Goal: Task Accomplishment & Management: Manage account settings

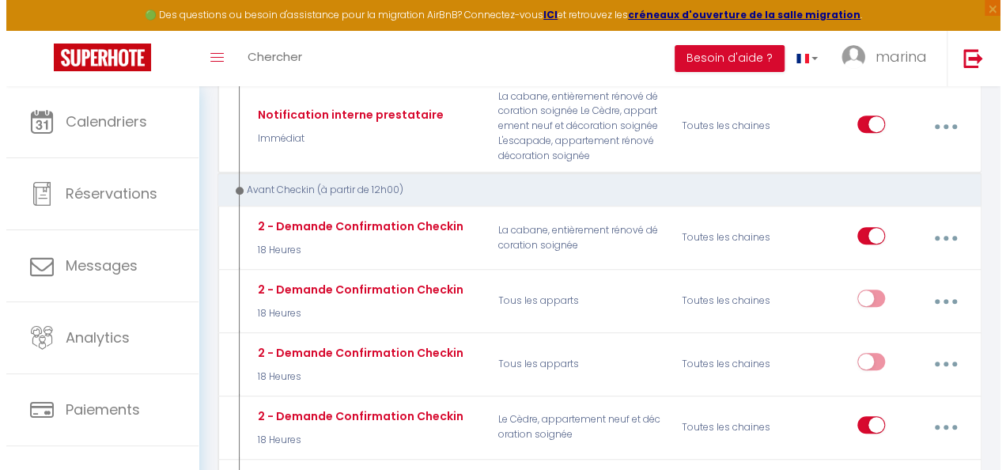
scroll to position [141, 0]
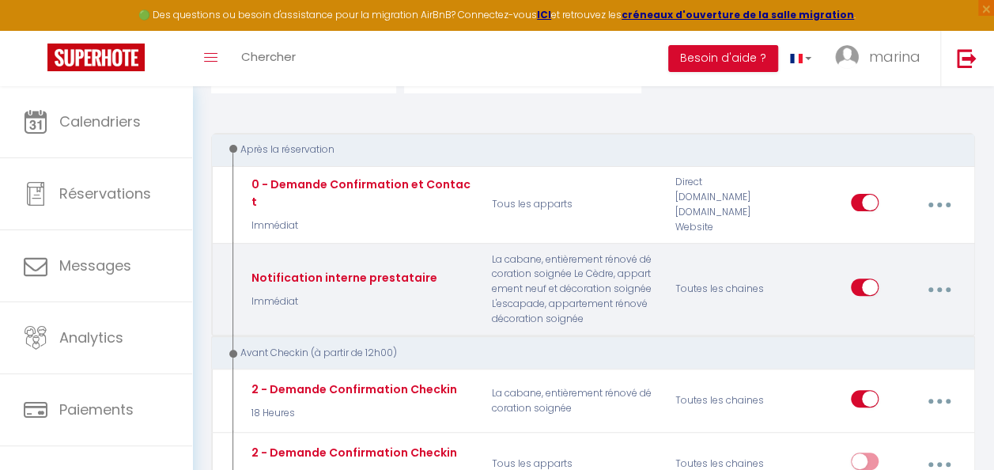
click at [940, 287] on icon "button" at bounding box center [939, 289] width 5 height 5
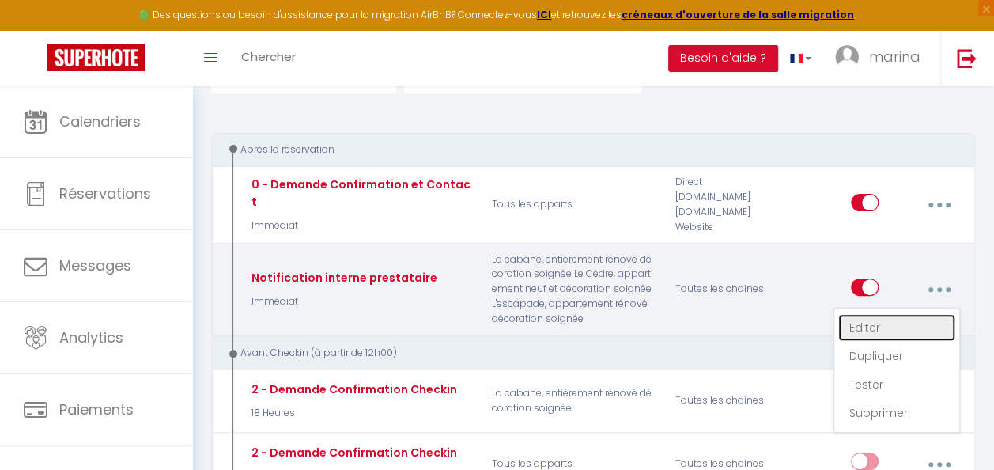
click at [855, 314] on link "Editer" at bounding box center [897, 327] width 117 height 27
type input "Notification interne prestataire"
select select "notification"
select select "Immédiat"
select select "if_booking_is_paid"
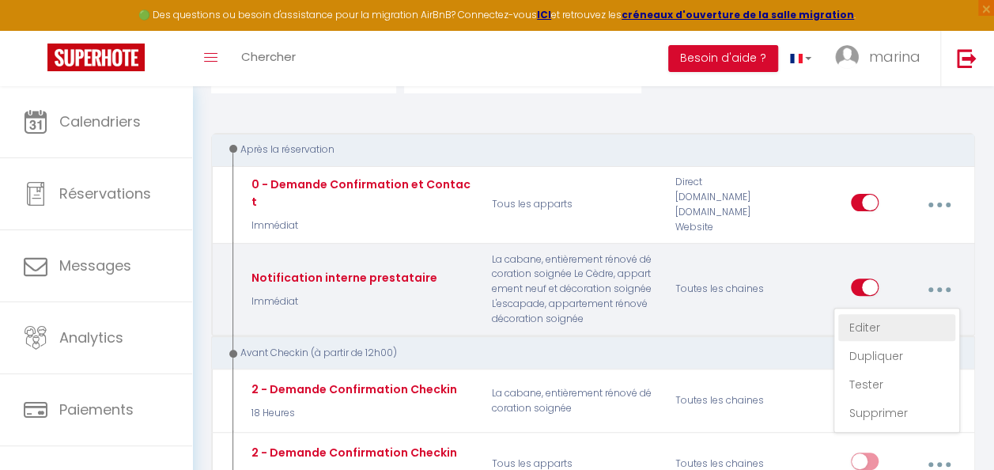
checkbox input "false"
checkbox input "true"
checkbox input "false"
radio input "true"
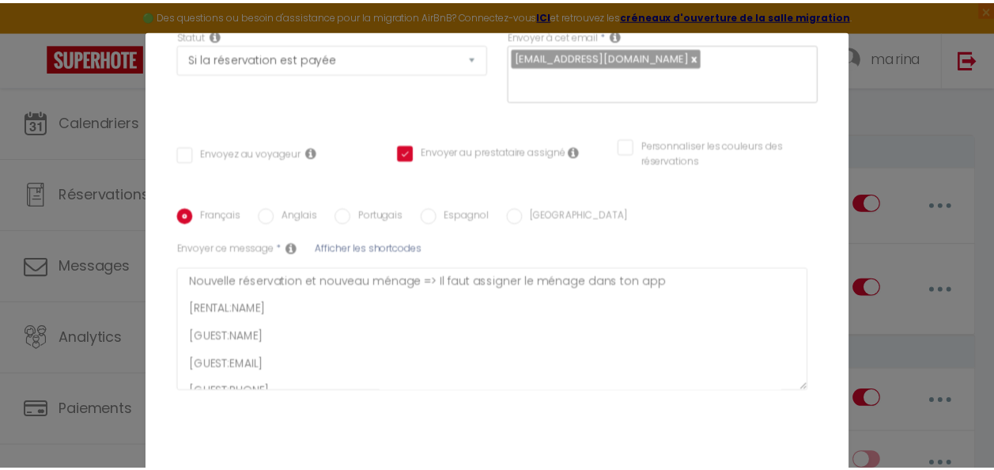
scroll to position [291, 0]
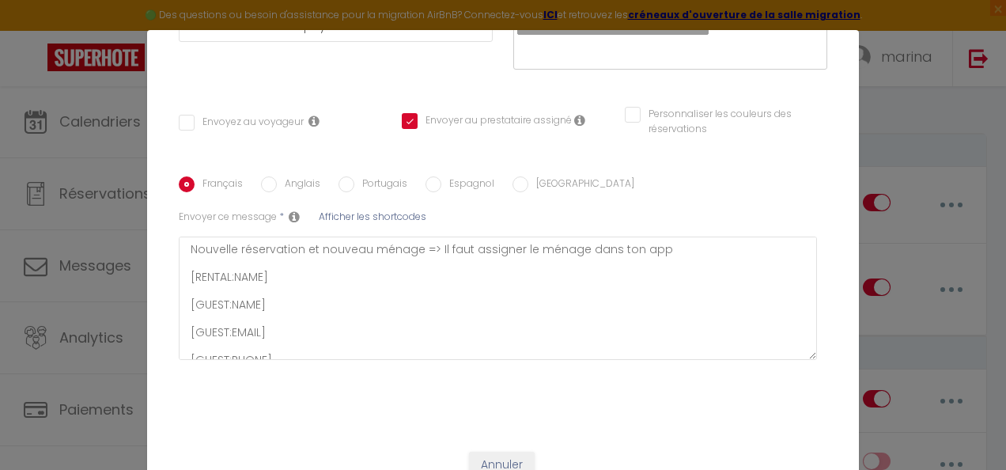
checkbox input "false"
checkbox input "true"
checkbox input "false"
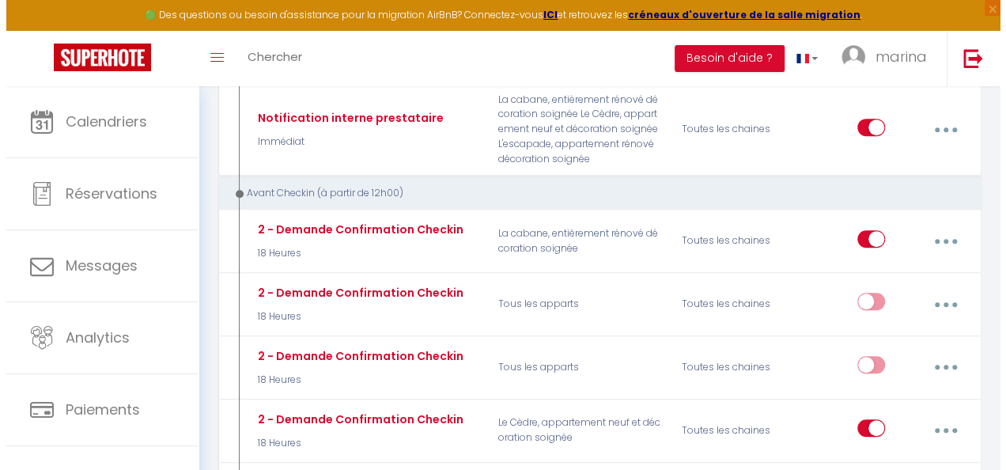
scroll to position [0, 0]
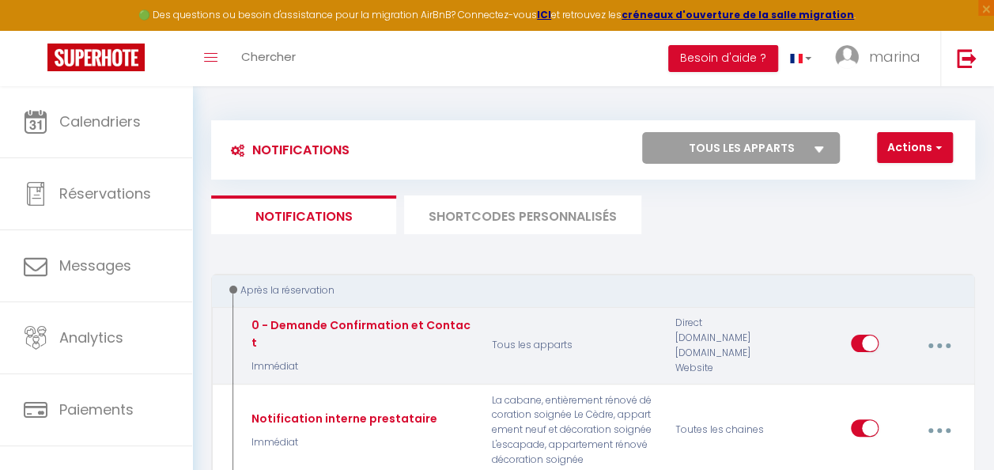
click at [928, 335] on button "button" at bounding box center [939, 346] width 42 height 30
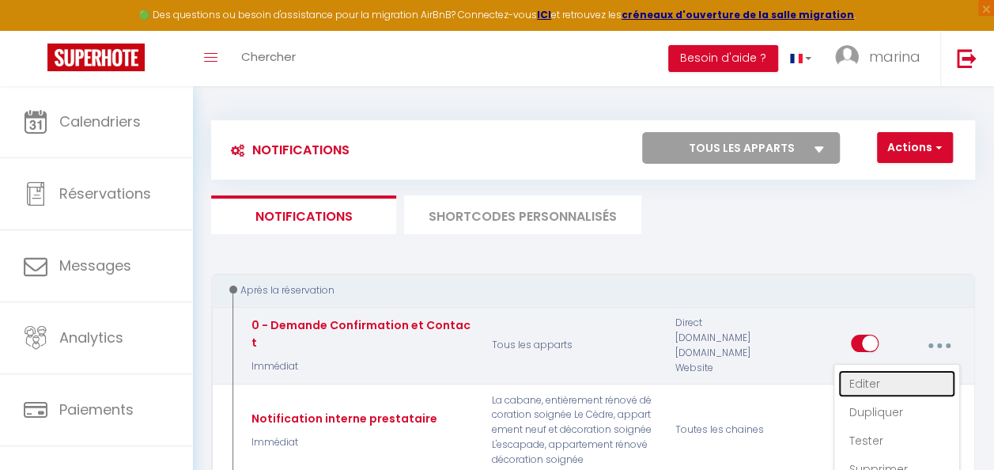
click at [857, 380] on link "Editer" at bounding box center [897, 383] width 117 height 27
type input "0 - Demande Confirmation et Contact"
select select "Immédiat"
select select "if_booking_is_paid"
checkbox input "true"
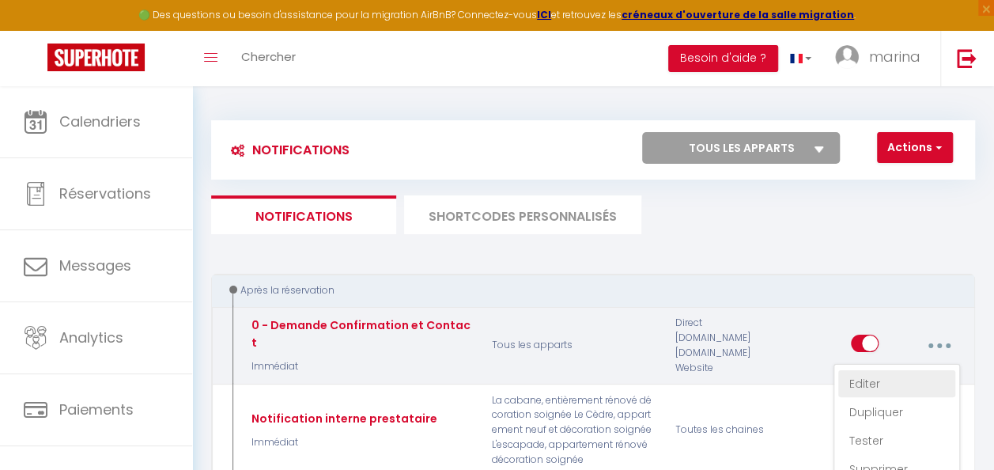
checkbox input "false"
radio input "true"
type input "Merci beaucoup pour votre réservation [GUEST:FIRST_NAME]"
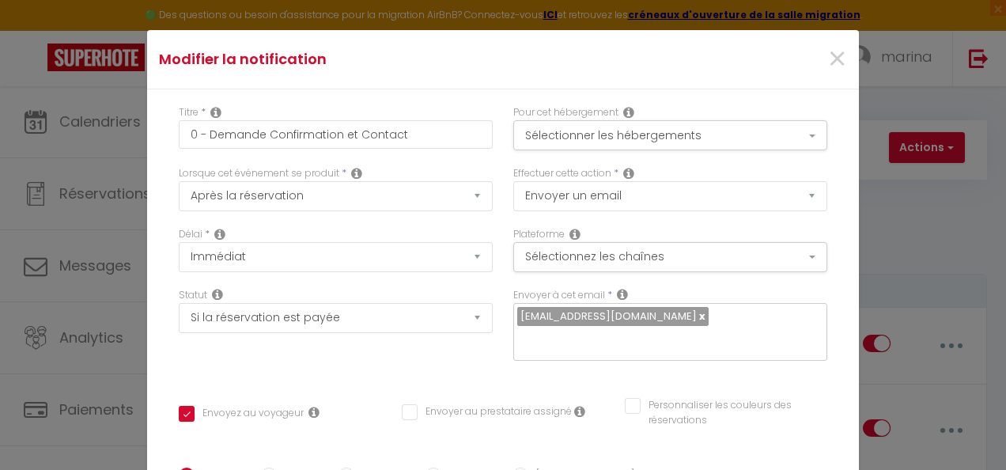
checkbox input "true"
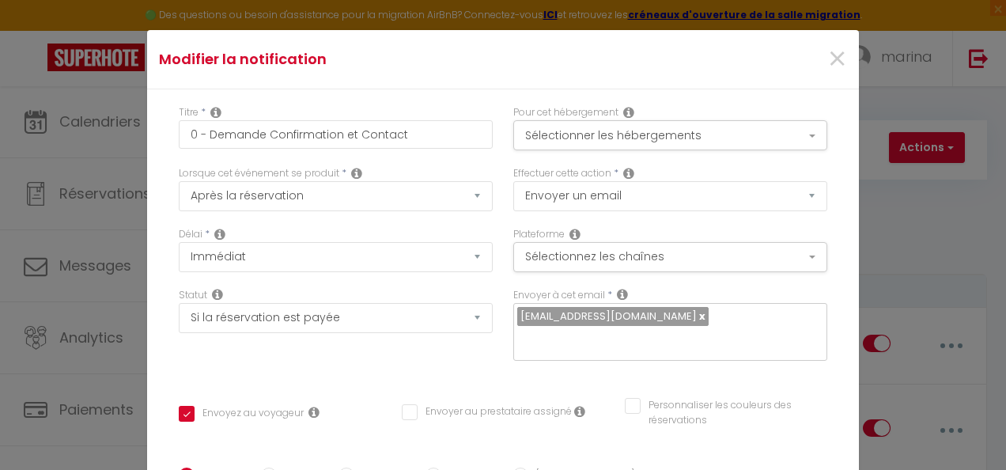
checkbox input "false"
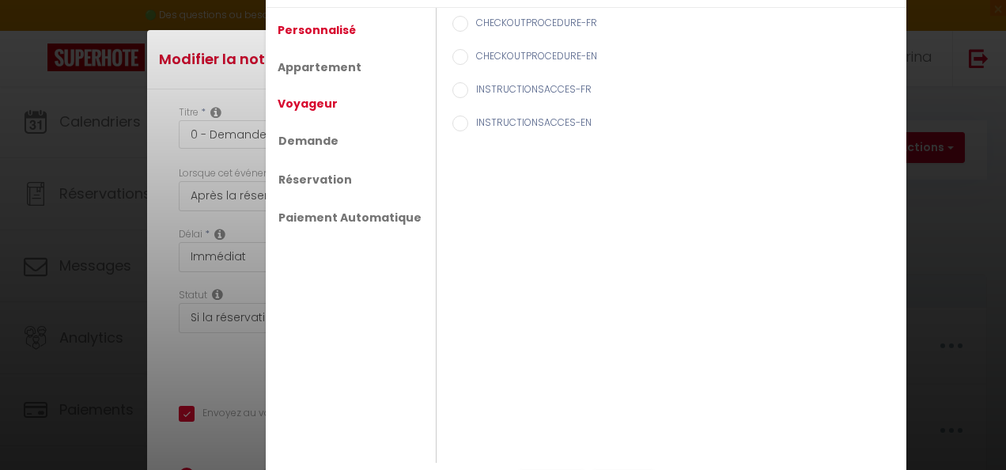
click at [313, 101] on link "Voyageur" at bounding box center [308, 103] width 76 height 28
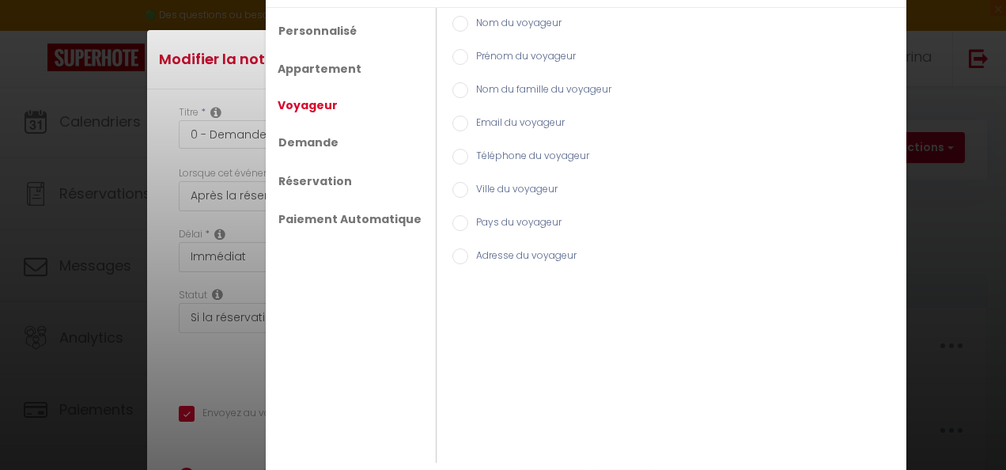
click at [452, 57] on input "Prénom du voyageur" at bounding box center [460, 57] width 16 height 16
radio input "true"
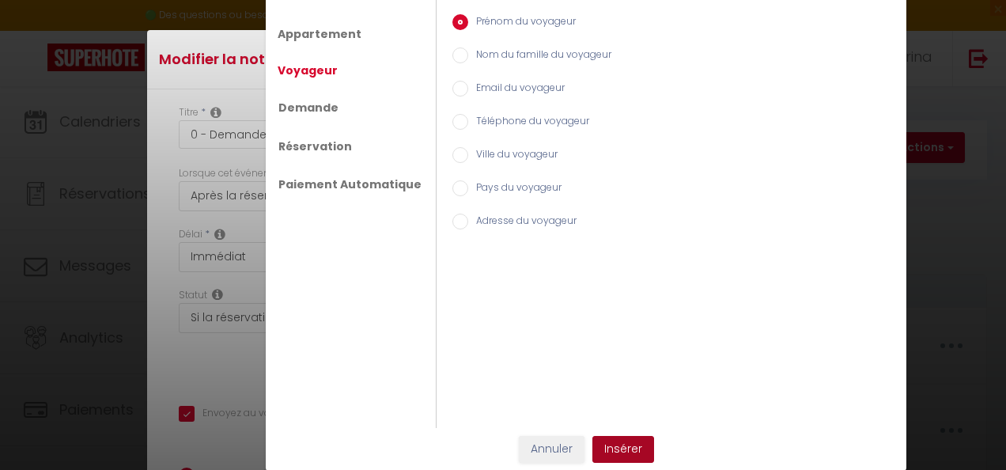
click at [620, 448] on button "Insérer" at bounding box center [624, 449] width 62 height 27
checkbox input "true"
checkbox input "false"
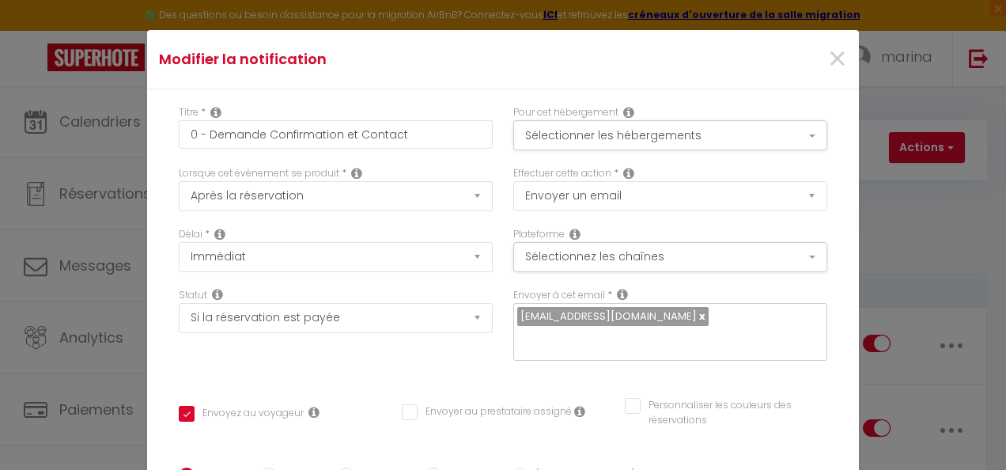
type input "Merci beaucoup pour votre réservation [GUEST:FIRST_NAME[GUEST:FIRST_NAME]"
checkbox input "true"
checkbox input "false"
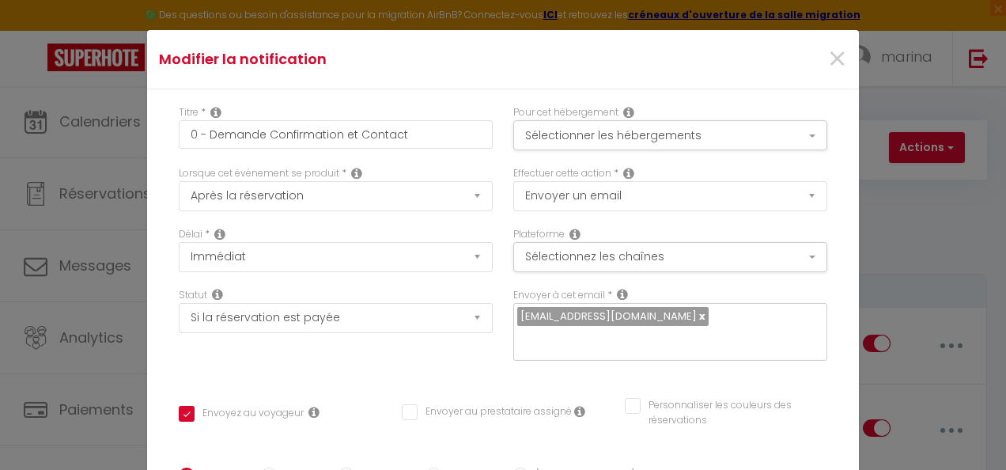
type input "Merci beaucoup pour votre réservation [GUEST:FIRST_NAM[GUEST:FIRST_NAME]"
checkbox input "true"
checkbox input "false"
type input "Merci beaucoup pour votre réservation [GUEST:FIRST_NA[GUEST:FIRST_NAME]"
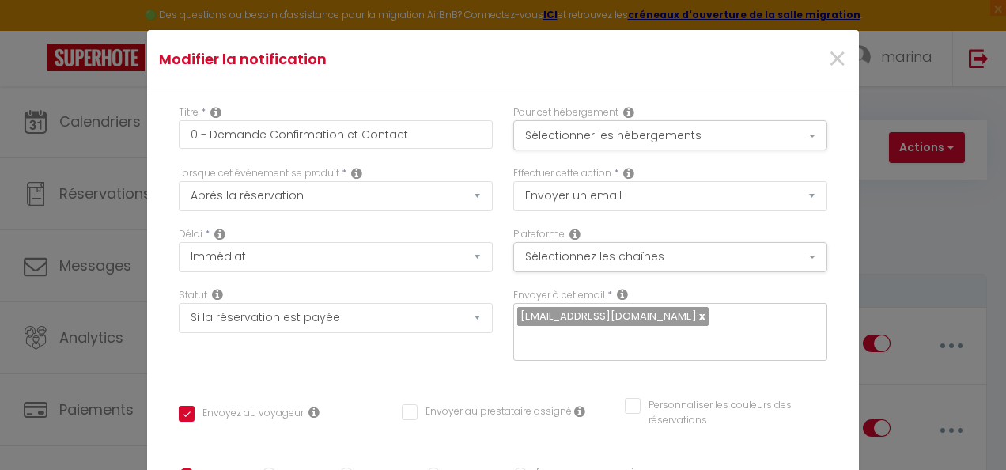
checkbox input "true"
checkbox input "false"
type input "Merci beaucoup pour votre réservation [GUEST:FIRST_N[GUEST:FIRST_NAME]"
checkbox input "true"
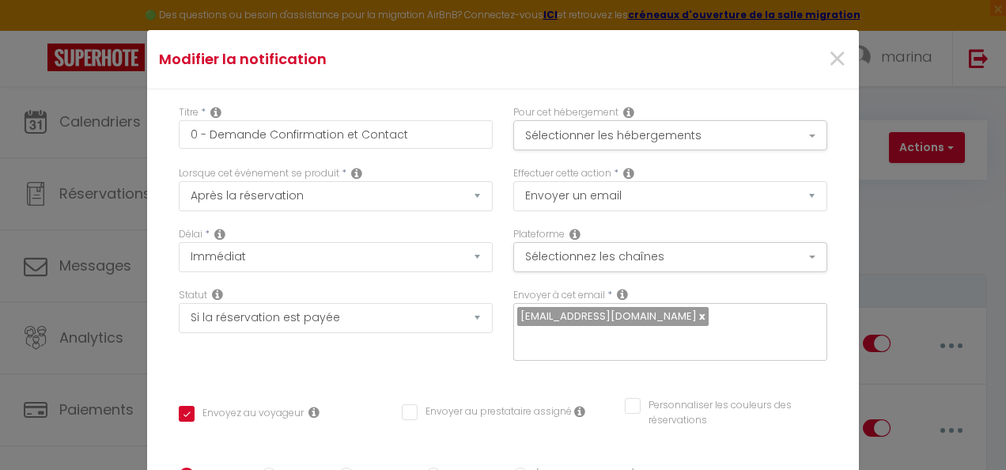
checkbox input "false"
type input "Merci beaucoup pour votre réservation [GUEST:FIRST_[GUEST:FIRST_NAME]"
checkbox input "true"
checkbox input "false"
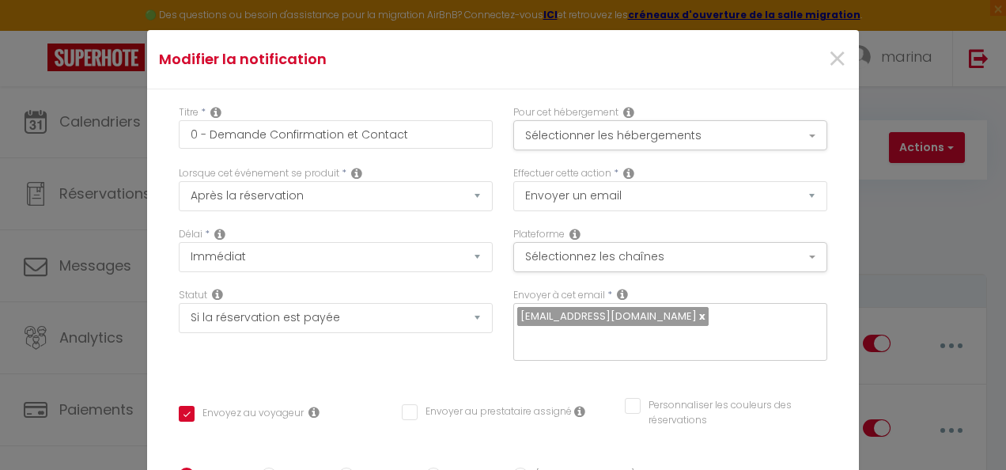
checkbox input "false"
type input "Merci beaucoup pour votre réservation [GUEST:FIRST[GUEST:FIRST_NAME]"
checkbox input "true"
checkbox input "false"
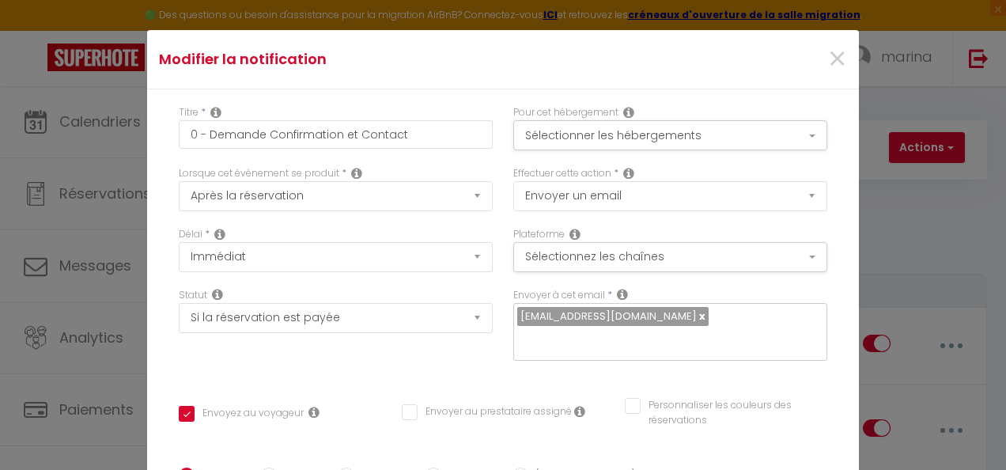
type input "Merci beaucoup pour votre réservation [GUEST:FIRS[GUEST:FIRST_NAME]"
checkbox input "true"
checkbox input "false"
type input "Merci beaucoup pour votre réservation [GUEST:FIR[GUEST:FIRST_NAME]"
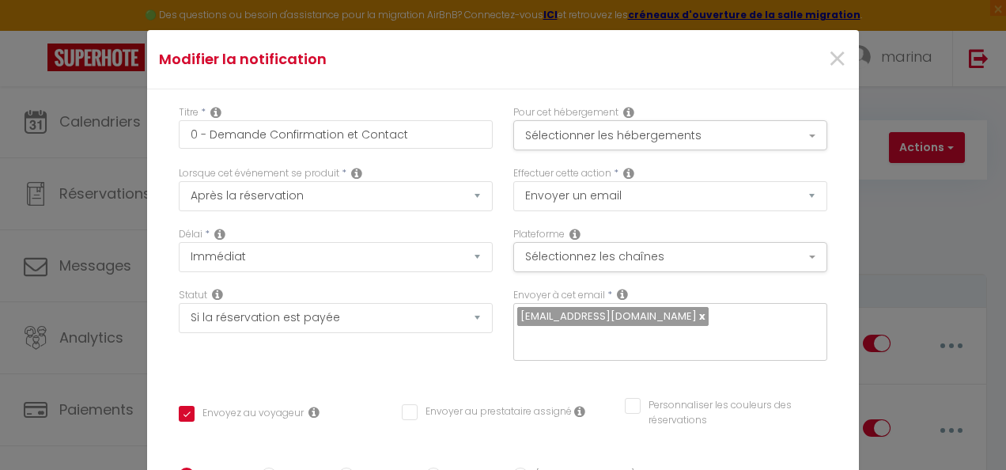
checkbox input "true"
checkbox input "false"
type input "Merci beaucoup pour votre réservation [GUEST:FI[GUEST:FIRST_NAME]"
checkbox input "true"
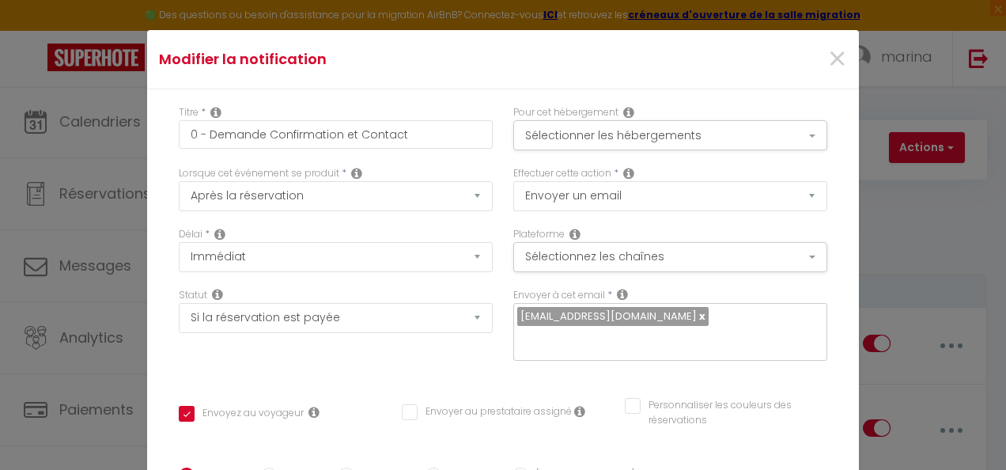
checkbox input "false"
type input "Merci beaucoup pour votre réservation [GUEST:F[GUEST:FIRST_NAME]"
checkbox input "true"
checkbox input "false"
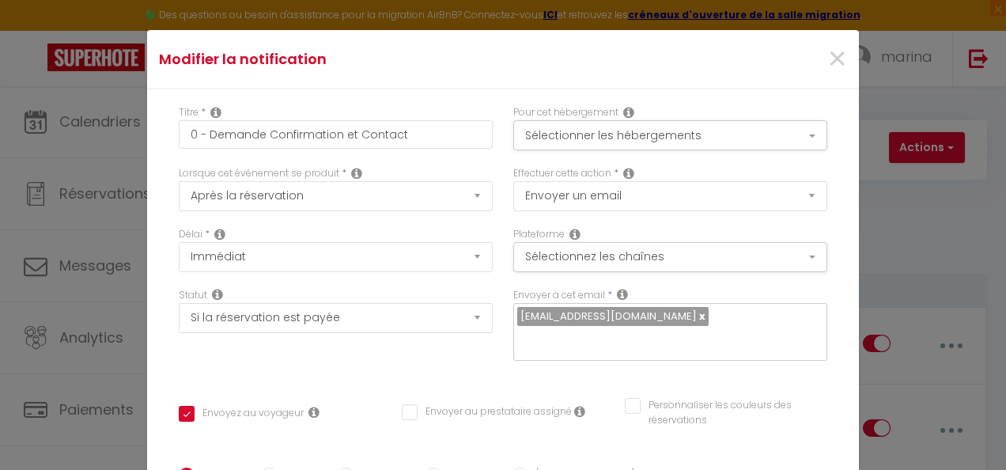
checkbox input "false"
type input "Merci beaucoup pour votre réservation [GUEST:[GUEST:FIRST_NAME]"
checkbox input "true"
checkbox input "false"
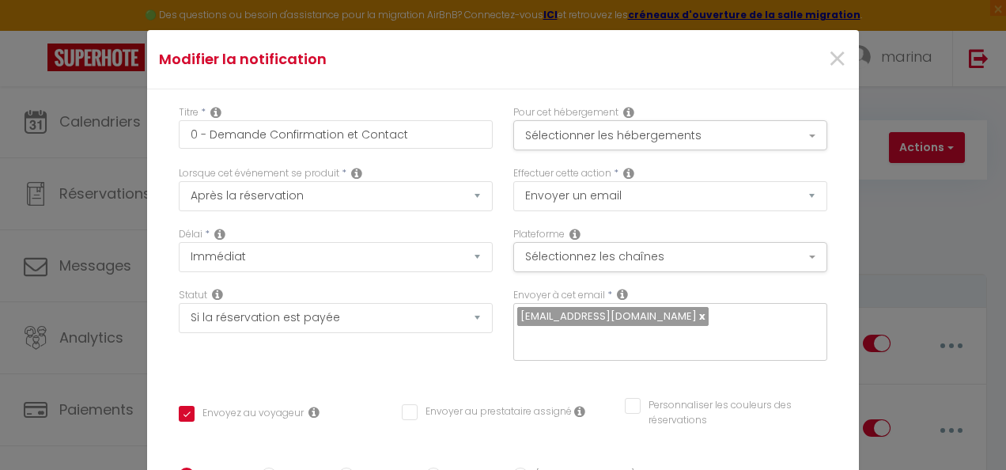
type input "Merci beaucoup pour votre réservation [GUEST[GUEST:FIRST_NAME]"
checkbox input "true"
checkbox input "false"
type input "Merci beaucoup pour votre réservation [GUES[GUEST:FIRST_NAME]"
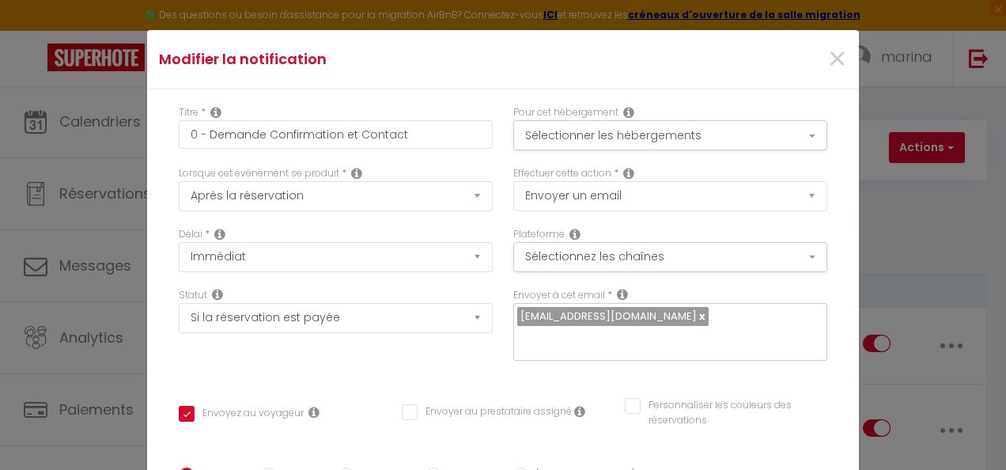
checkbox input "true"
checkbox input "false"
type input "Merci beaucoup pour votre réservation [GUE[GUEST:FIRST_NAME]"
checkbox input "true"
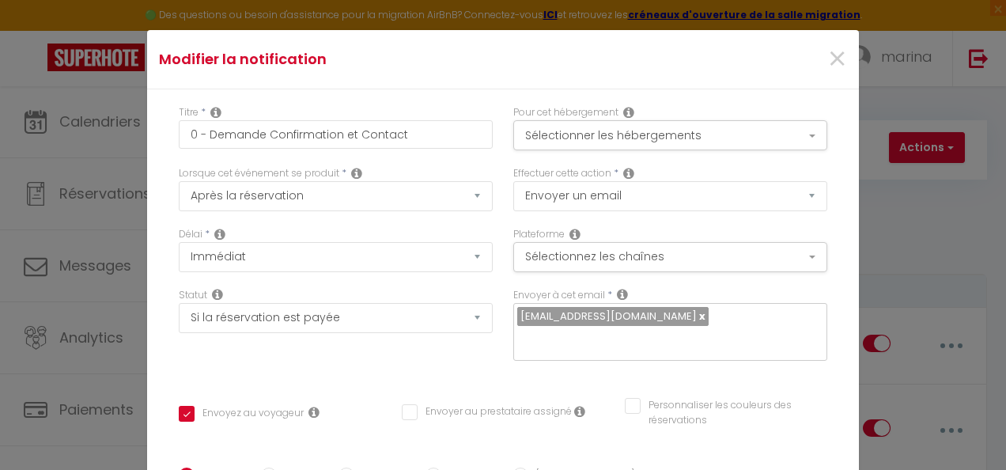
checkbox input "false"
type input "Merci beaucoup pour votre réservation [GU[GUEST:FIRST_NAME]"
checkbox input "true"
checkbox input "false"
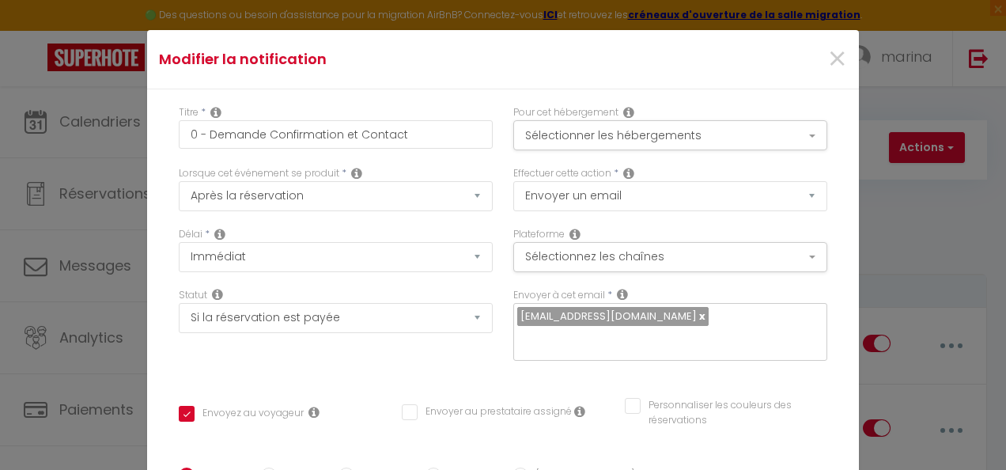
checkbox input "false"
type input "Merci beaucoup pour votre réservation [G[GUEST:FIRST_NAME]"
checkbox input "true"
checkbox input "false"
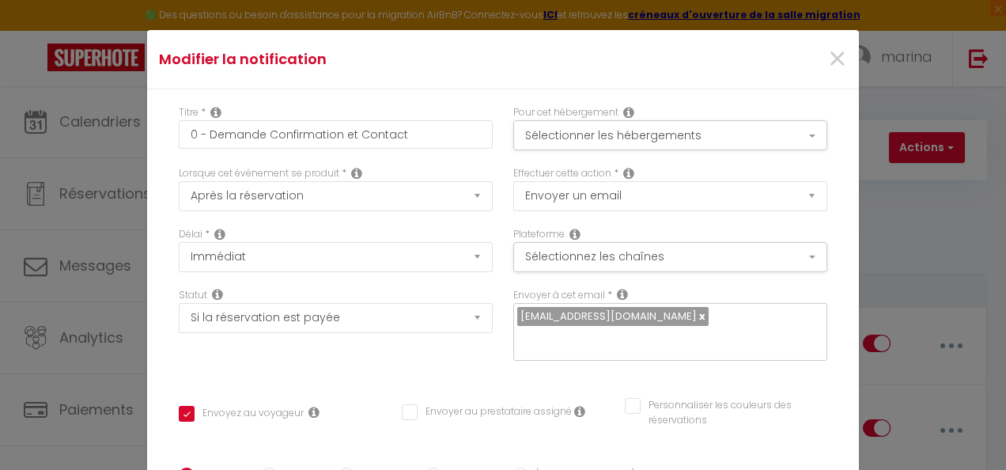
type input "Merci beaucoup pour votre réservation [[GUEST:FIRST_NAME]"
checkbox input "true"
checkbox input "false"
type input "Merci beaucoup pour votre réservation [GUEST:FIRST_NAME]"
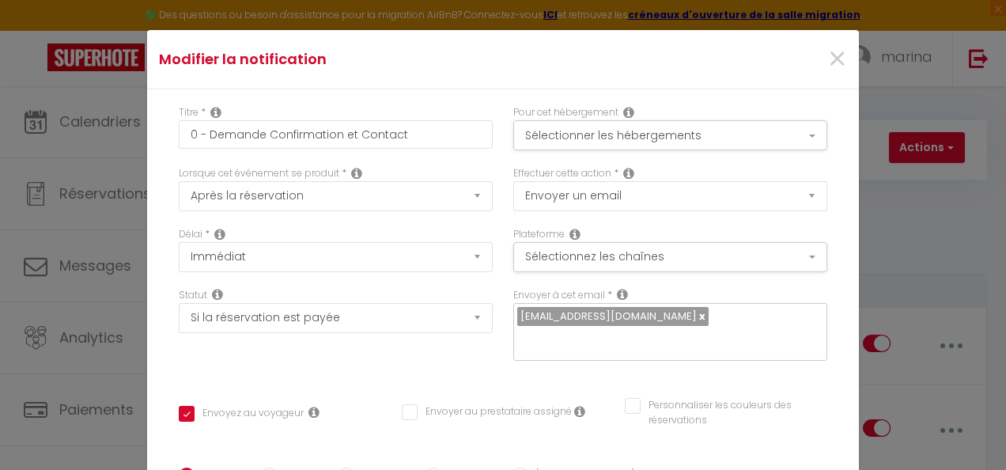
checkbox input "true"
checkbox input "false"
type input "Merci beaucoup pour votre réservation [GUEST:FIRST_NAME"
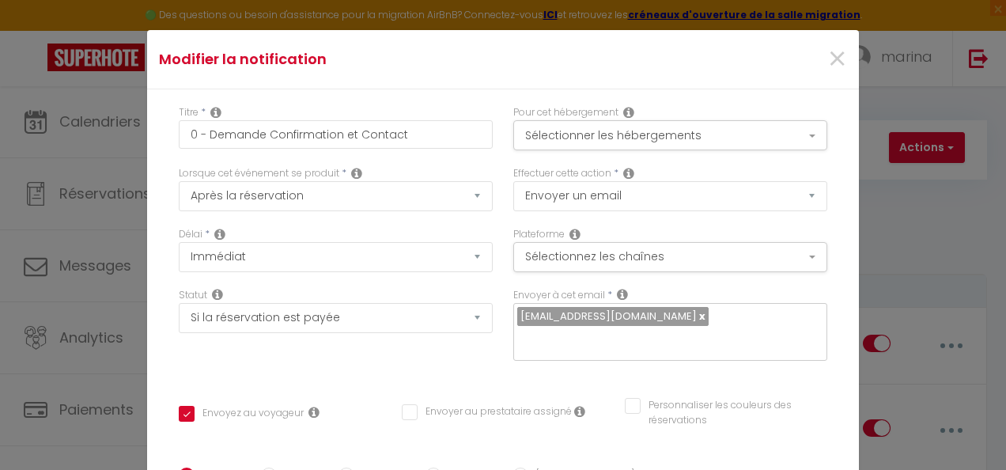
checkbox input "true"
checkbox input "false"
type input "Merci beaucoup pour votre réservation [GUEST:FIRST_NAM"
checkbox input "true"
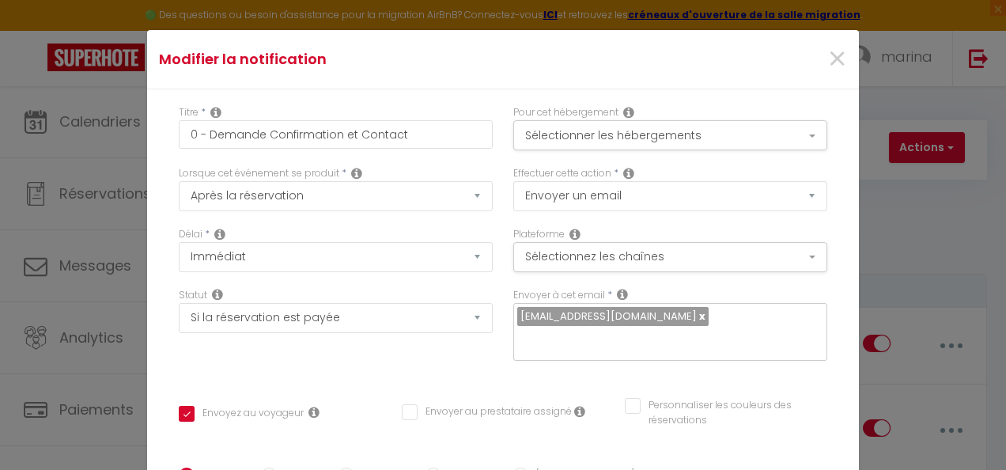
checkbox input "false"
type input "Merci beaucoup pour votre réservation [GUEST:FIRST_NA"
checkbox input "true"
checkbox input "false"
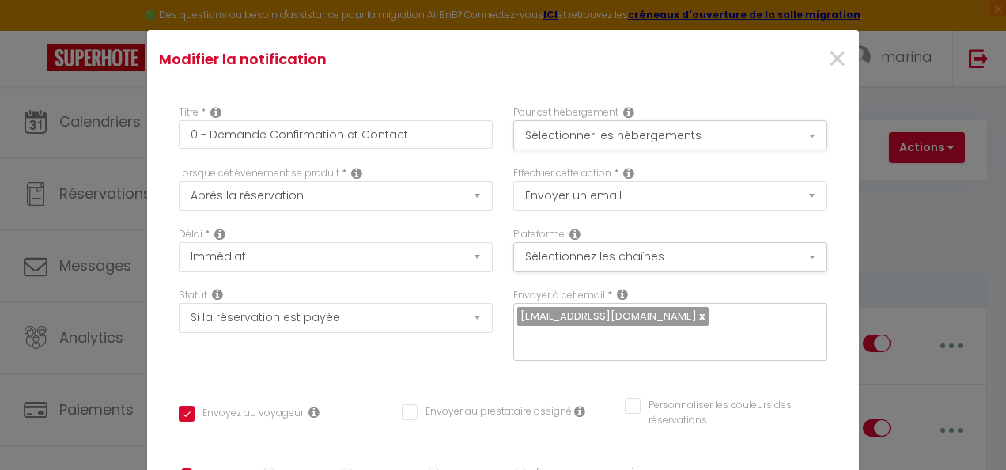
checkbox input "false"
type input "Merci beaucoup pour votre réservation [GUEST:FIRST_"
checkbox input "true"
checkbox input "false"
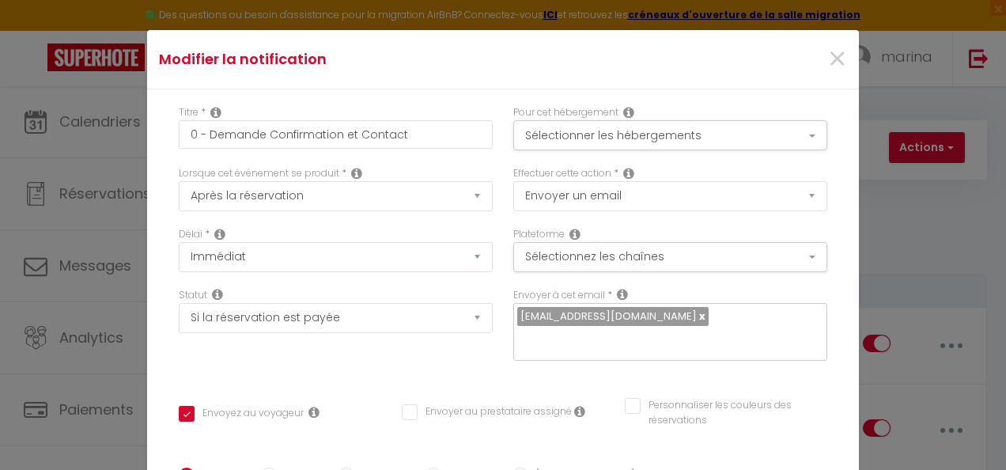
type input "Merci beaucoup pour votre réservation [GUEST:FIRST"
checkbox input "true"
checkbox input "false"
type input "Merci beaucoup pour votre réservation [GUEST:FIRS"
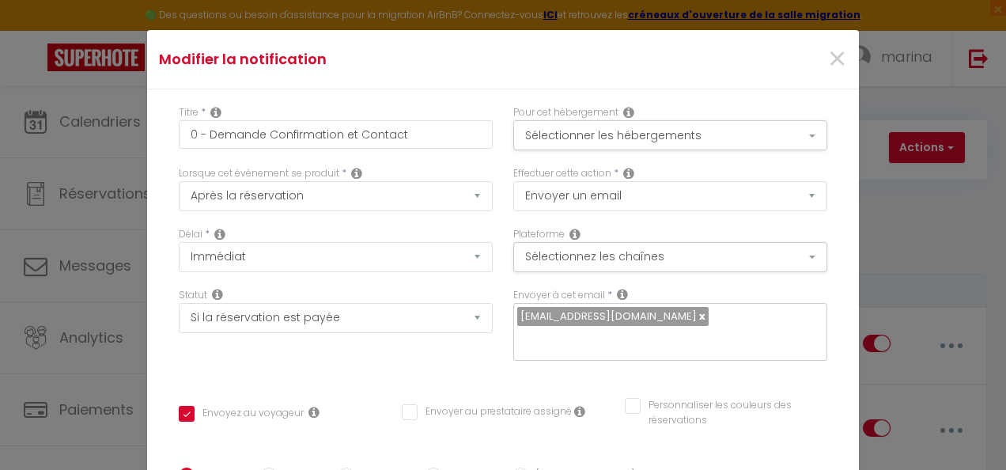
checkbox input "true"
checkbox input "false"
type input "Merci beaucoup pour votre réservation [GUEST:FIR"
checkbox input "true"
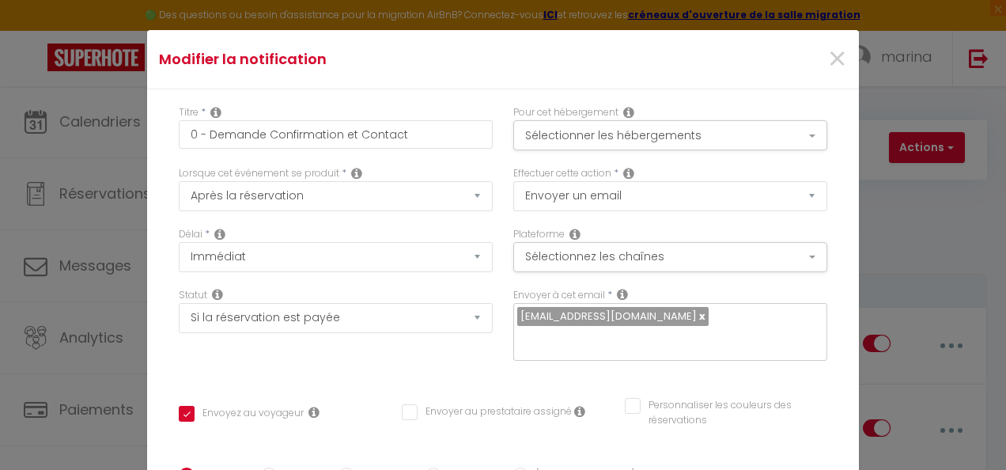
checkbox input "false"
type input "Merci beaucoup pour votre réservation [GUEST:FI"
checkbox input "true"
checkbox input "false"
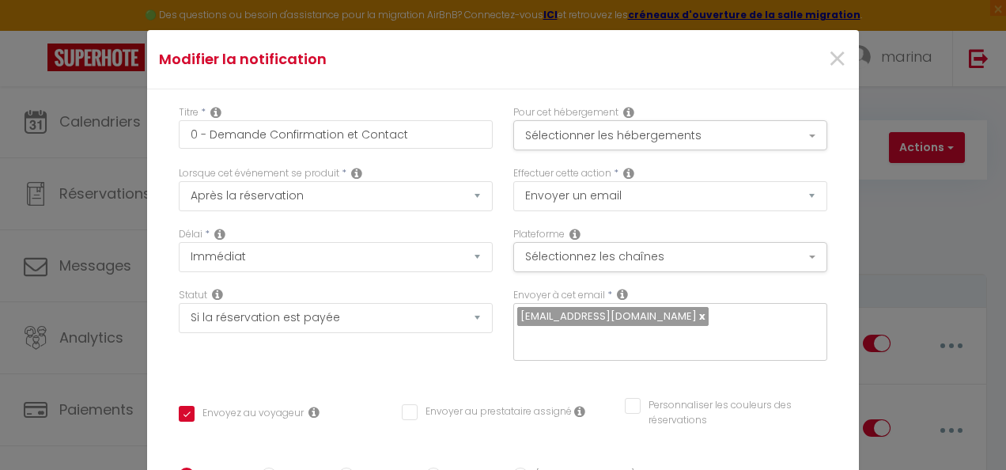
checkbox input "false"
type input "Merci beaucoup pour votre réservation [GUEST:F"
checkbox input "true"
checkbox input "false"
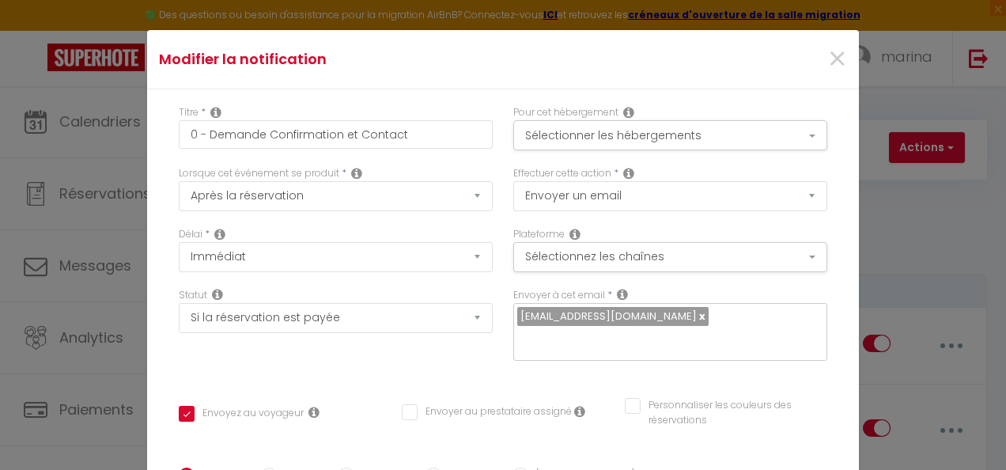
type input "Merci beaucoup pour votre réservation [GUEST:"
checkbox input "true"
checkbox input "false"
type input "Merci beaucoup pour votre réservation [GUEST"
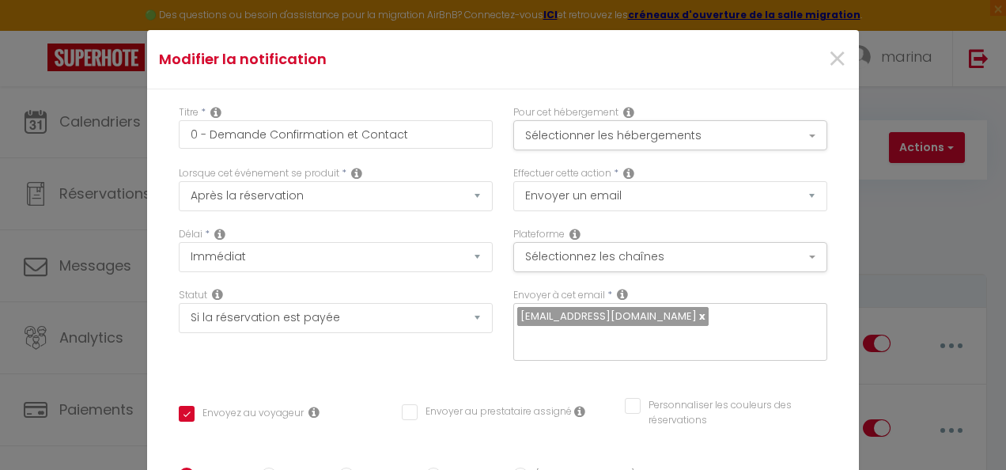
checkbox input "true"
checkbox input "false"
type input "Merci beaucoup pour votre réservation [GUES"
checkbox input "true"
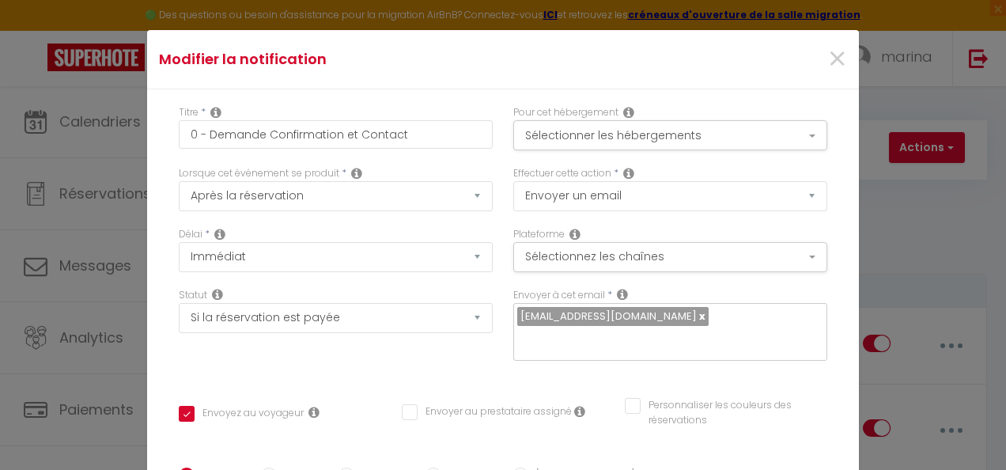
checkbox input "false"
type input "Merci beaucoup pour votre réservation [GUE"
checkbox input "true"
checkbox input "false"
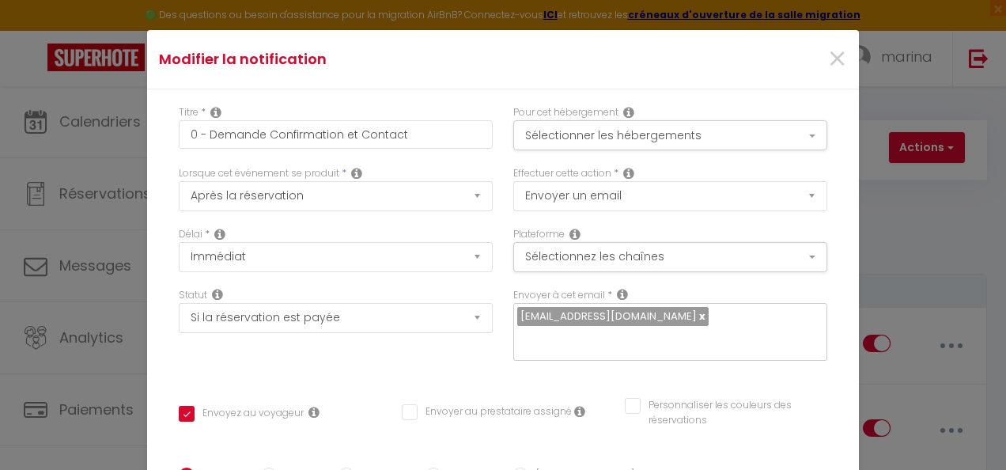
checkbox input "false"
type input "Merci beaucoup pour votre réservation [GU"
checkbox input "true"
checkbox input "false"
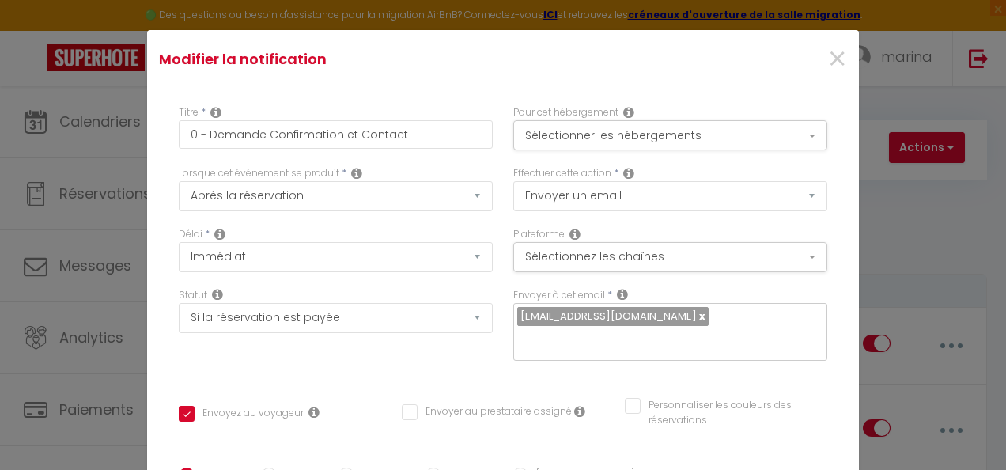
type input "Merci beaucoup pour votre réservation [G"
checkbox input "true"
checkbox input "false"
type input "Merci beaucoup pour votre réservation ["
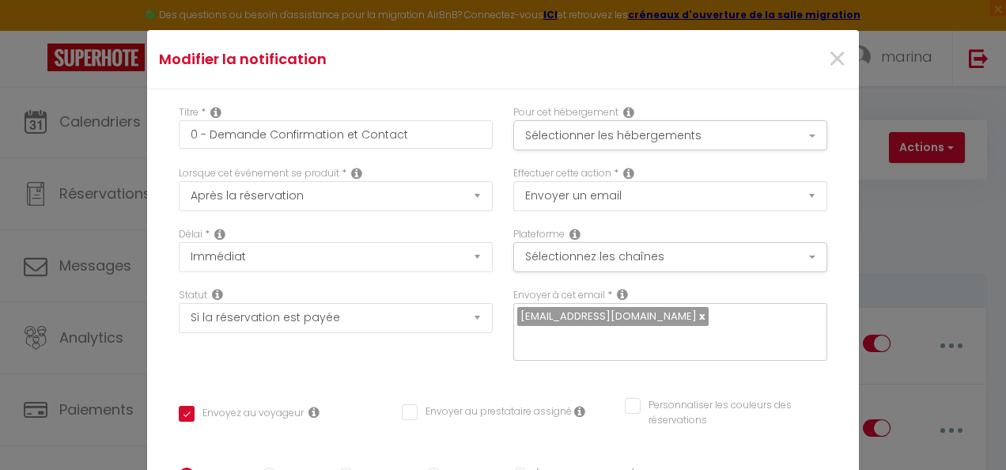
checkbox input "true"
checkbox input "false"
type input "Merci beaucoup pour votre réservation"
checkbox input "true"
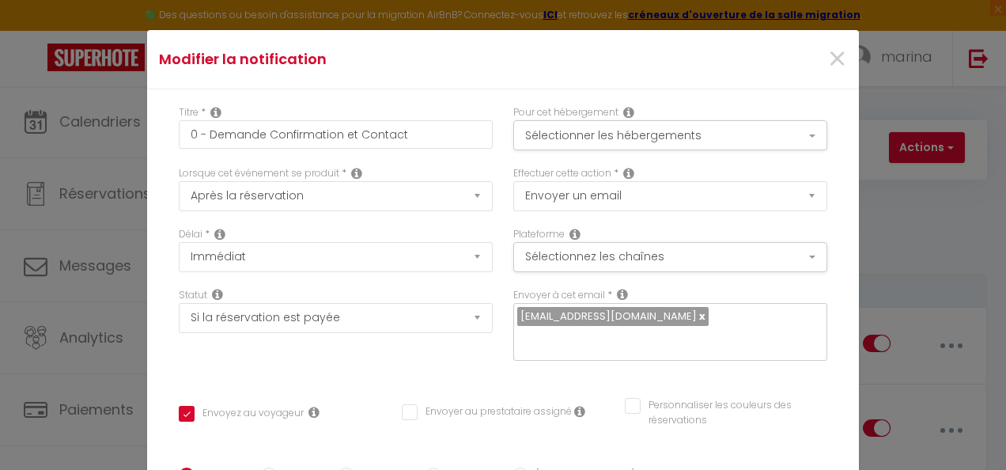
checkbox input "false"
type input "Merci beaucoup pour votre réservation"
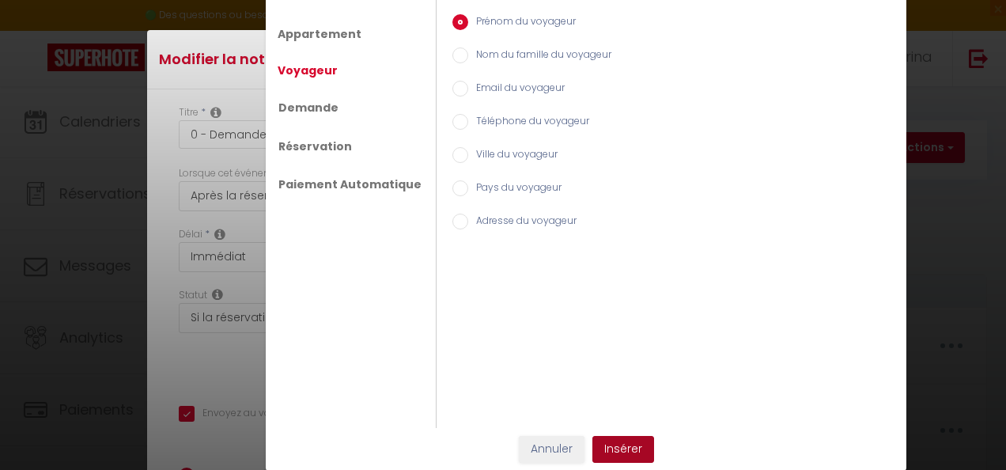
click at [606, 446] on button "Insérer" at bounding box center [624, 449] width 62 height 27
checkbox input "true"
checkbox input "false"
type input "Merci beaucoup pour votre réservation [GUEST:FIRST_NAME]"
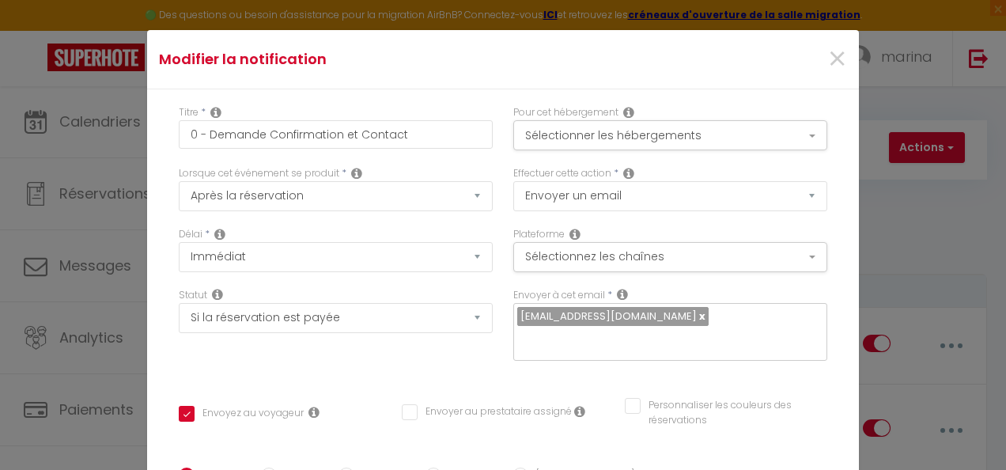
drag, startPoint x: 355, startPoint y: 277, endPoint x: 237, endPoint y: 274, distance: 118.7
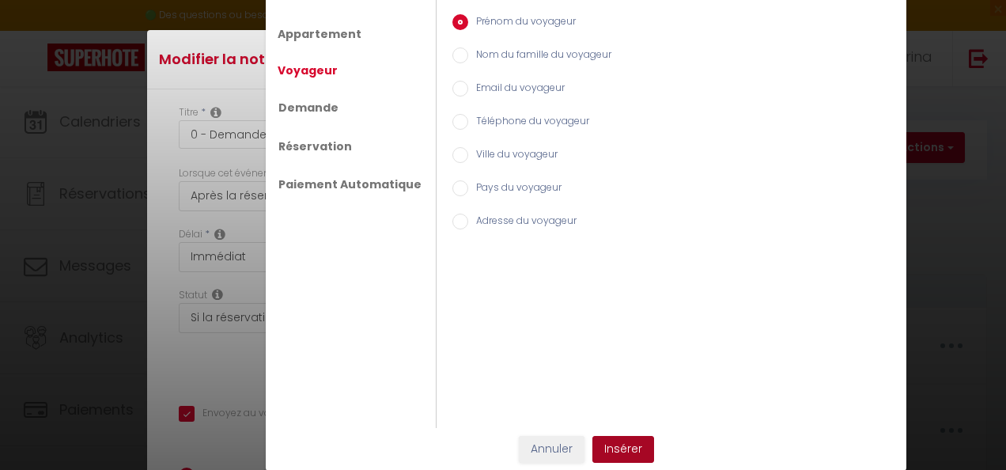
click at [612, 440] on button "Insérer" at bounding box center [624, 449] width 62 height 27
checkbox input "true"
checkbox input "false"
type input "[GUEST:FIRST_NAME]Merci beaucoup pour votre réservation [GUEST:FIRST_NAME]"
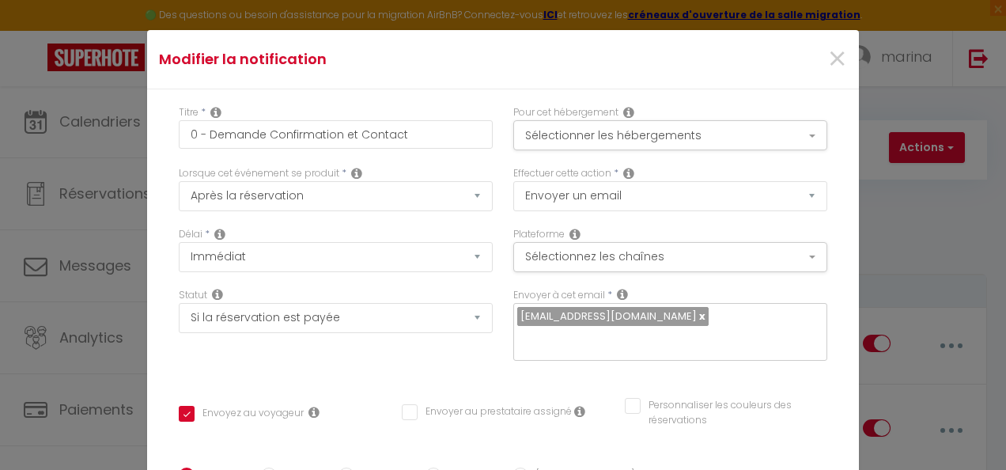
drag, startPoint x: 234, startPoint y: 276, endPoint x: 310, endPoint y: 305, distance: 81.4
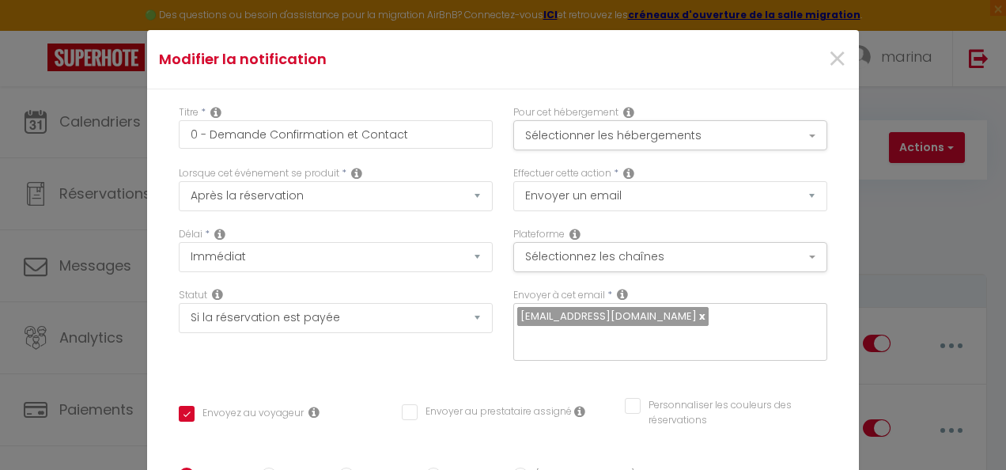
drag, startPoint x: 566, startPoint y: 158, endPoint x: 638, endPoint y: 160, distance: 72.0
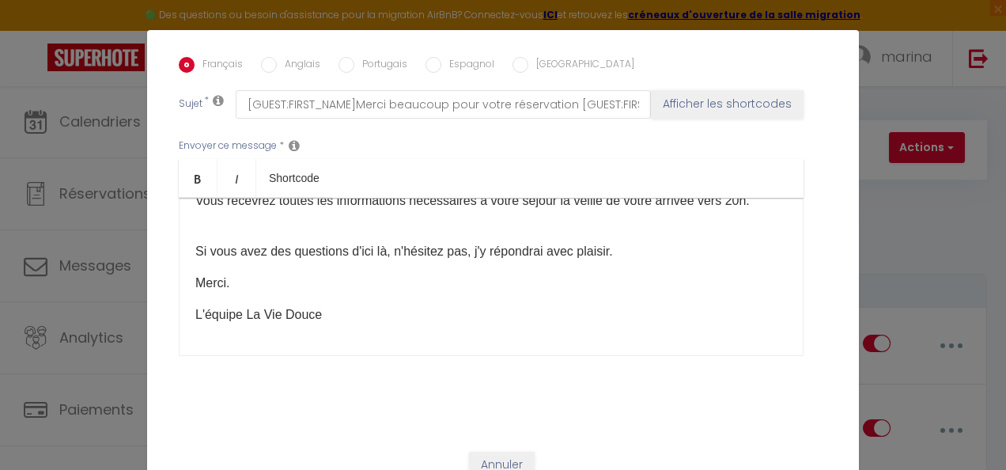
checkbox input "true"
checkbox input "false"
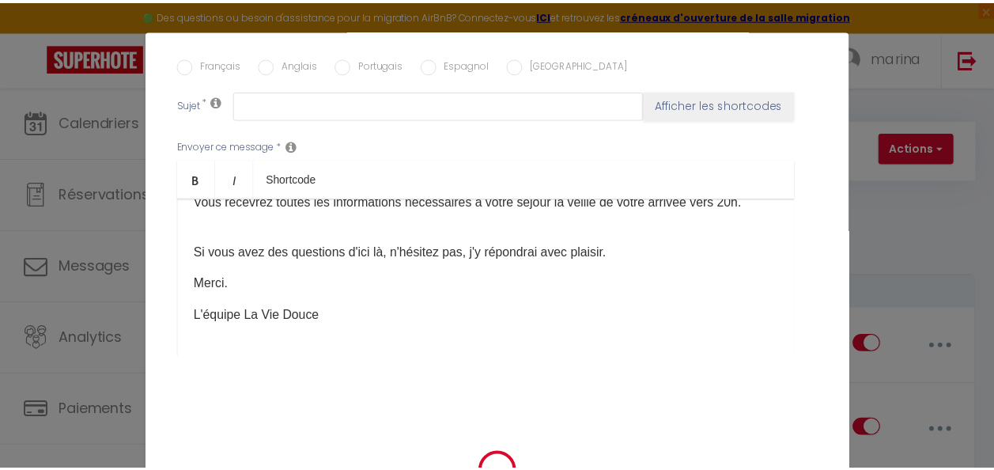
scroll to position [0, 0]
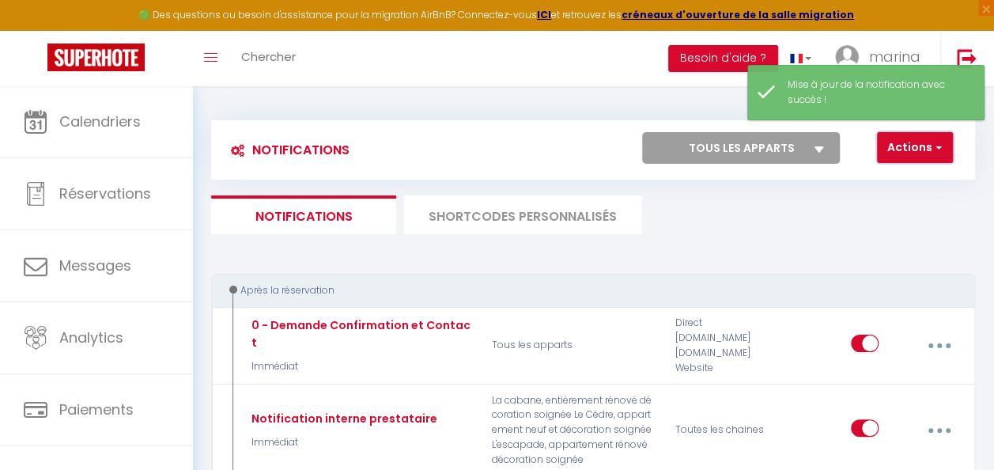
click at [937, 146] on span "button" at bounding box center [937, 147] width 9 height 16
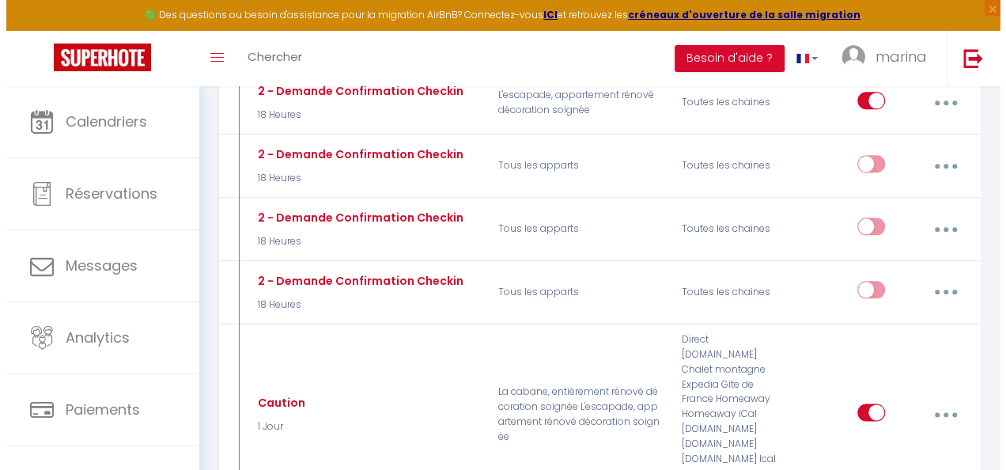
scroll to position [819, 0]
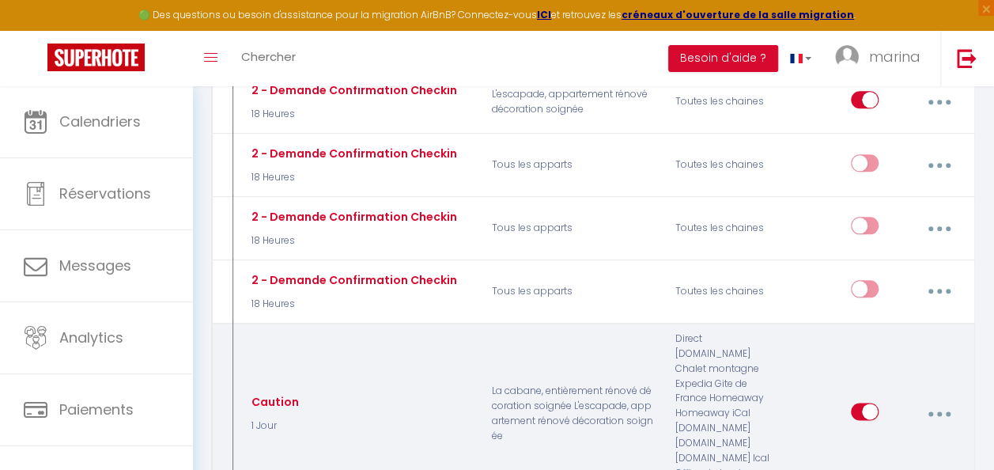
click at [940, 399] on button "button" at bounding box center [939, 414] width 42 height 30
click at [865, 438] on link "Editer" at bounding box center [897, 451] width 117 height 27
type input "Caution"
select select "1 Jour"
select select "if_deposit_not_paid"
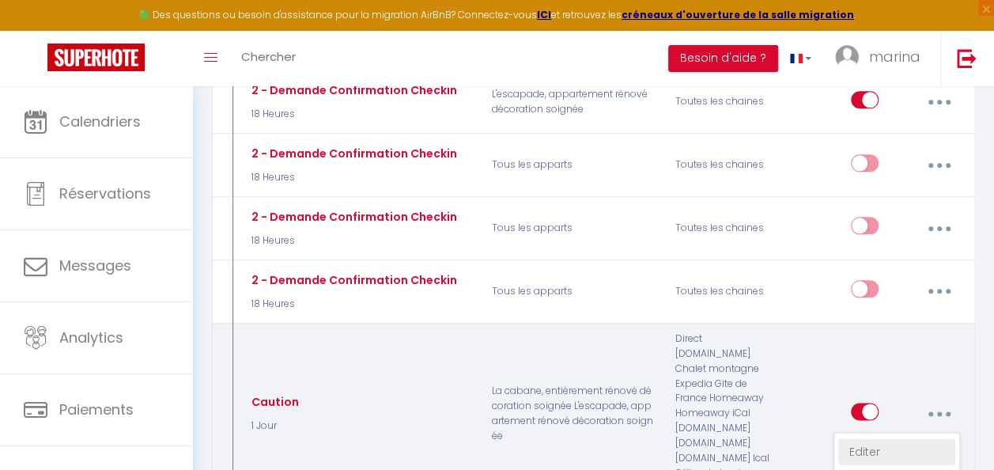
checkbox input "true"
checkbox input "false"
radio input "true"
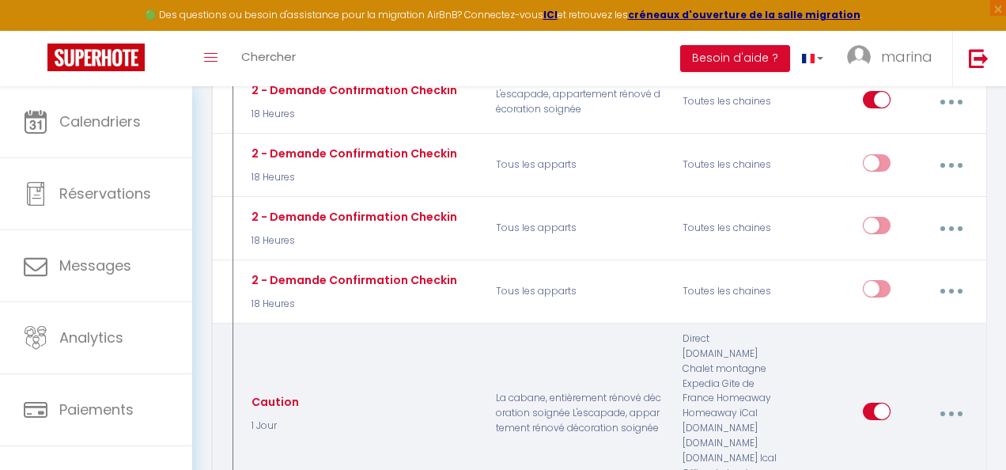
scroll to position [67, 0]
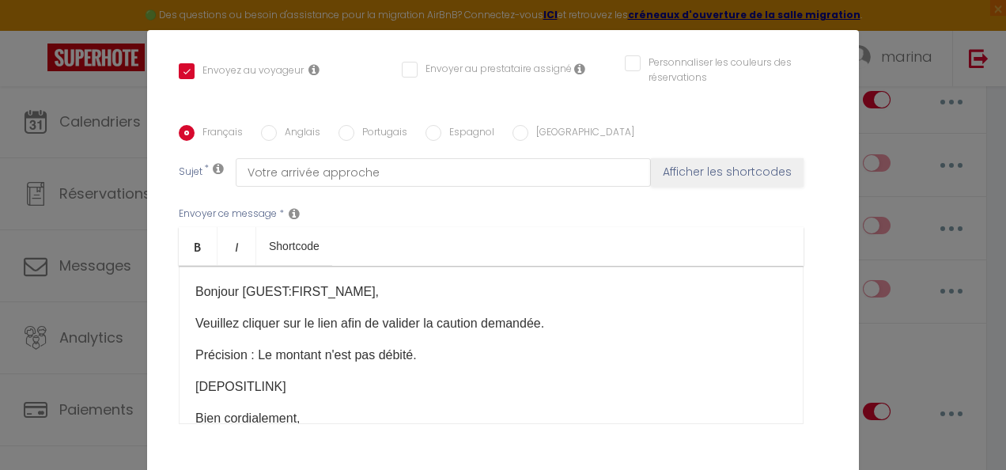
scroll to position [342, 0]
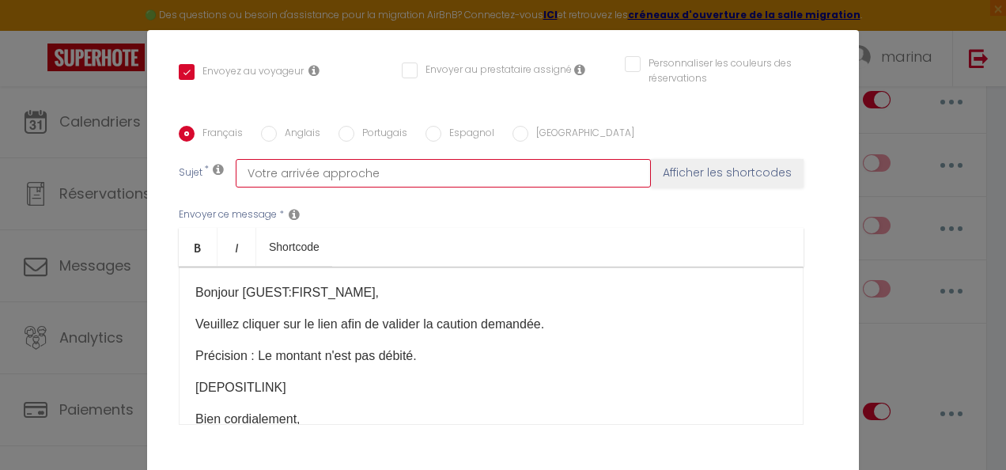
click at [494, 159] on input "Votre arrivée approche" at bounding box center [443, 173] width 415 height 28
type input "Votre arrivée approche"
checkbox input "true"
checkbox input "false"
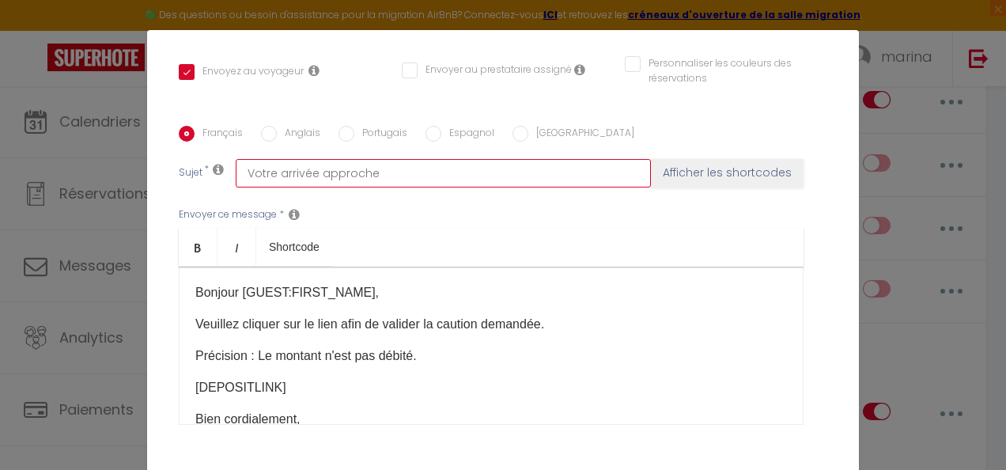
type input "Votre arrivée approche"
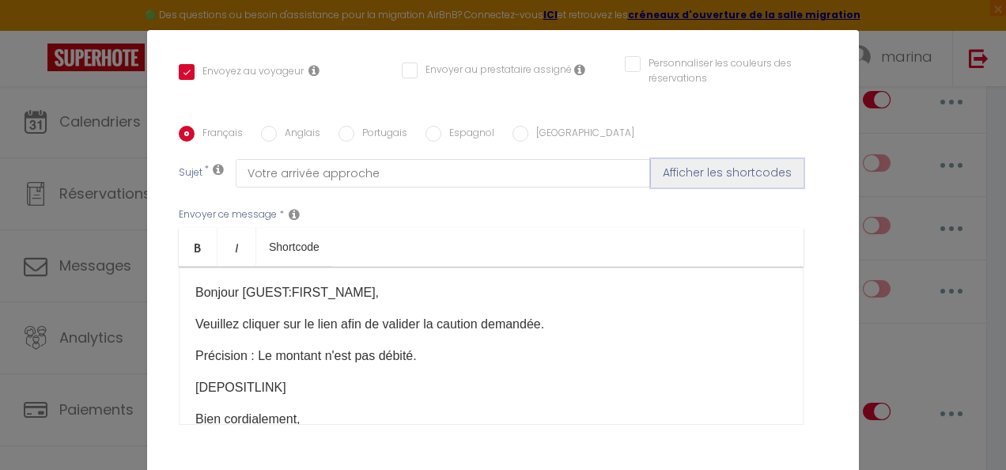
click at [677, 159] on button "Afficher les shortcodes" at bounding box center [727, 173] width 153 height 28
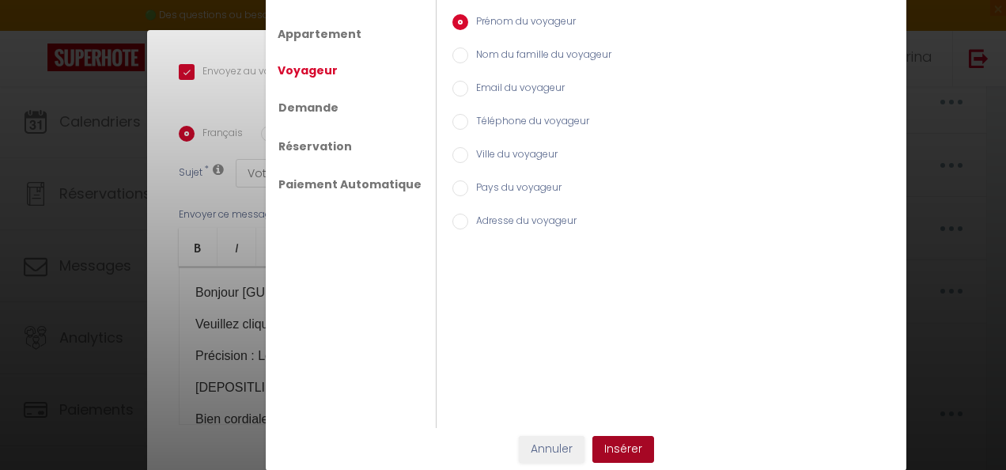
click at [621, 446] on button "Insérer" at bounding box center [624, 449] width 62 height 27
checkbox input "true"
checkbox input "false"
type input "Votre arrivée approche [GUEST:FIRST_NAME]"
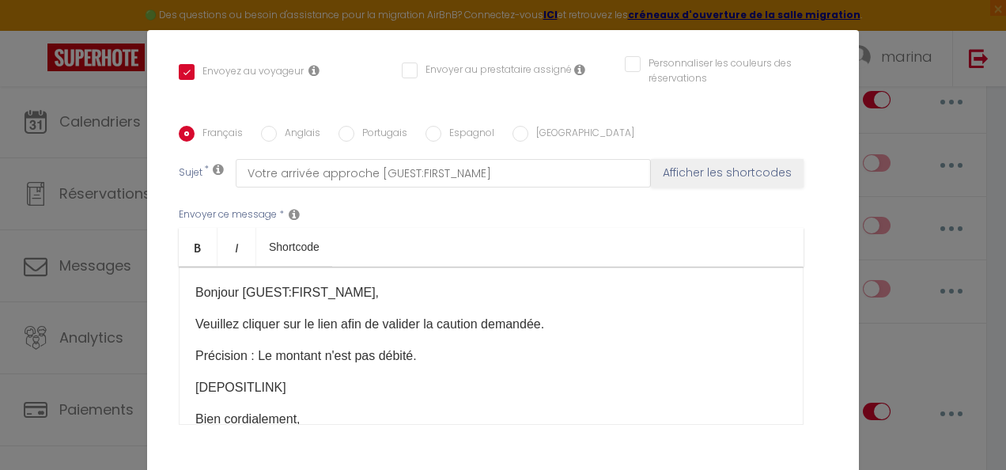
scroll to position [411, 0]
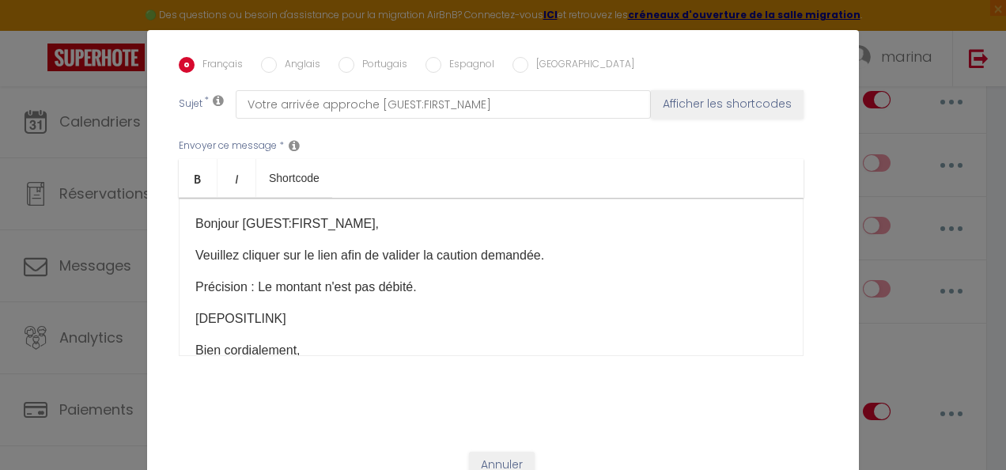
checkbox input "true"
checkbox input "false"
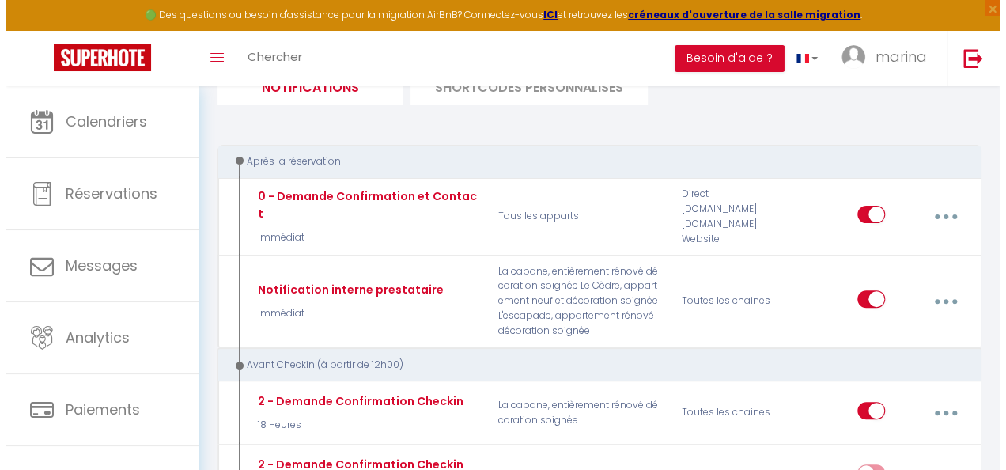
scroll to position [145, 0]
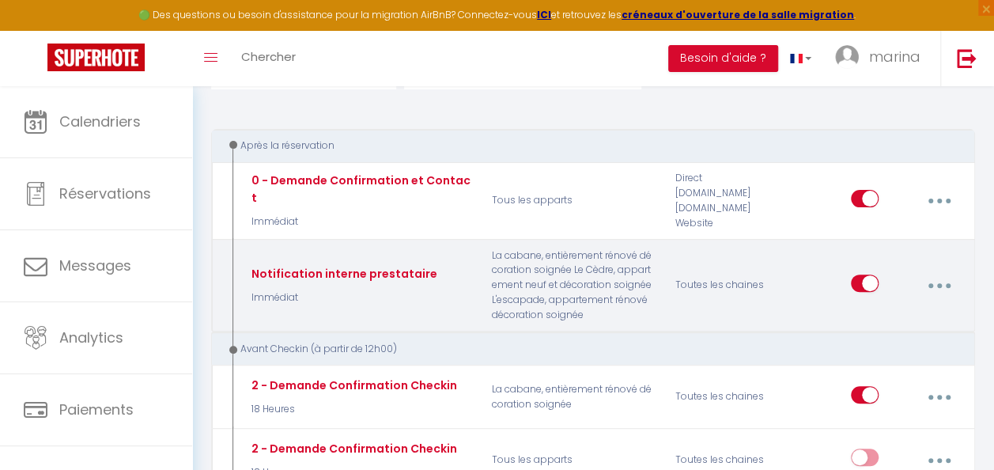
click at [940, 283] on icon "button" at bounding box center [939, 285] width 5 height 5
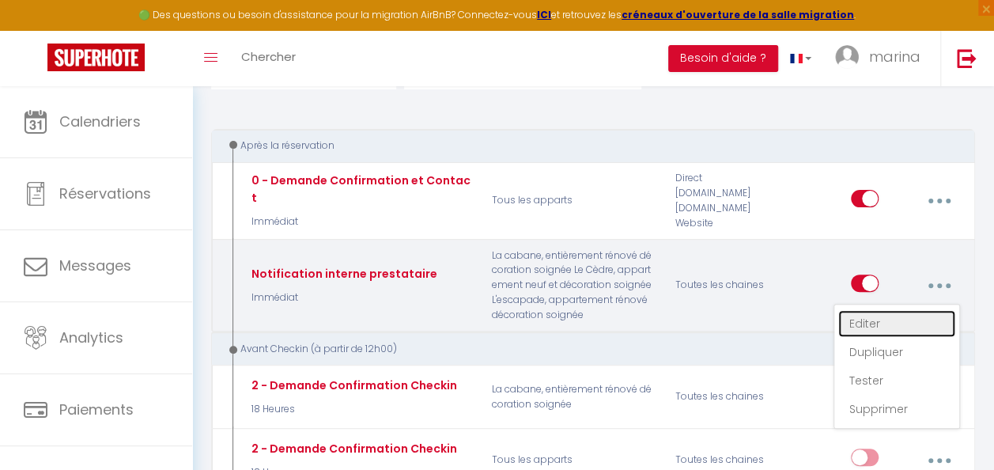
click at [865, 310] on link "Editer" at bounding box center [897, 323] width 117 height 27
type input "Notification interne prestataire"
select select "notification"
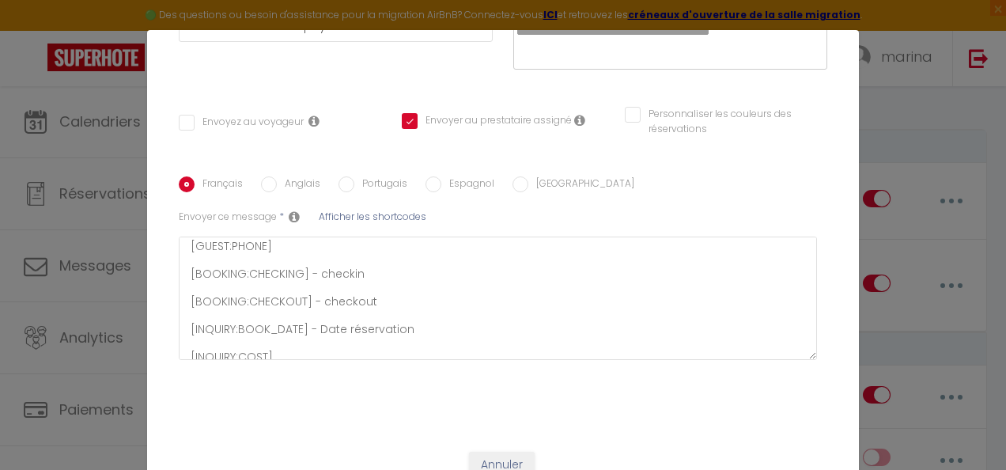
scroll to position [207, 0]
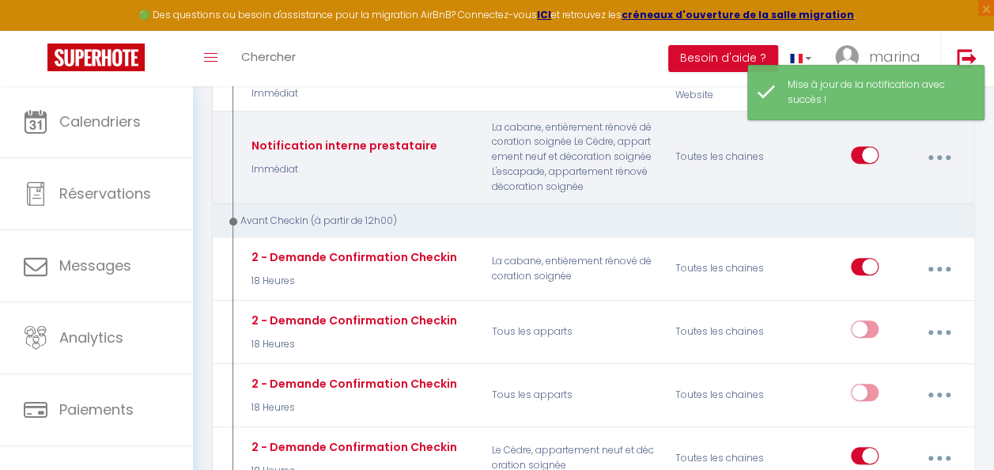
scroll to position [309, 0]
